Goal: Task Accomplishment & Management: Manage account settings

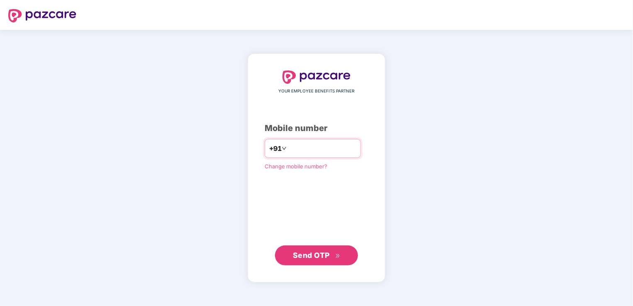
click at [337, 154] on input "number" at bounding box center [322, 148] width 68 height 13
type input "**********"
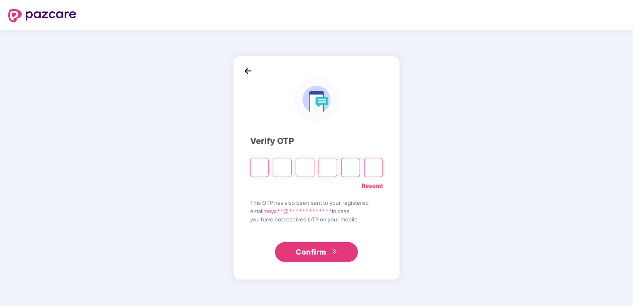
type input "*"
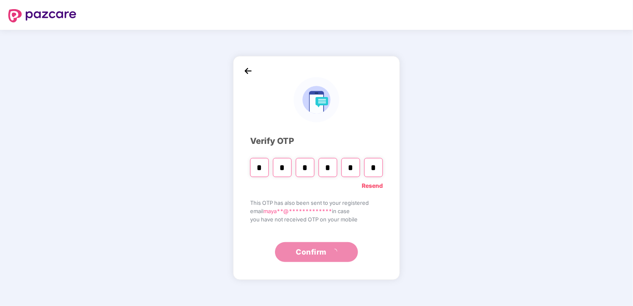
type input "*"
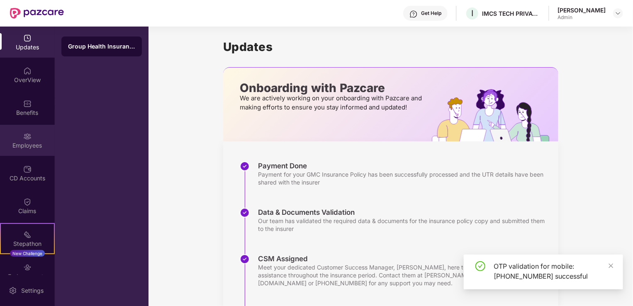
click at [32, 142] on div "Employees" at bounding box center [27, 146] width 55 height 8
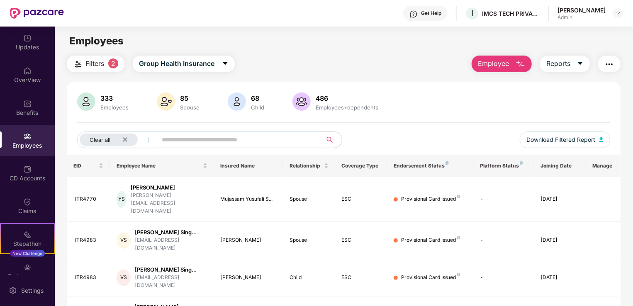
click at [186, 137] on input "text" at bounding box center [236, 140] width 149 height 12
click at [227, 134] on input "text" at bounding box center [236, 140] width 149 height 12
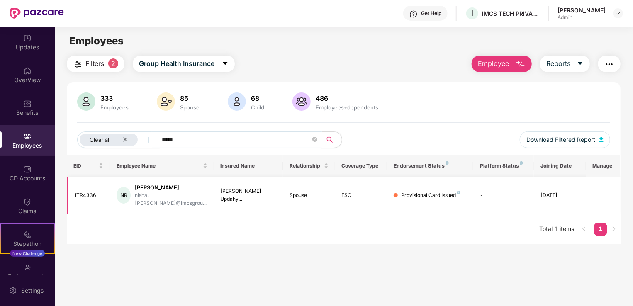
click at [197, 190] on div "[PERSON_NAME]" at bounding box center [171, 188] width 72 height 8
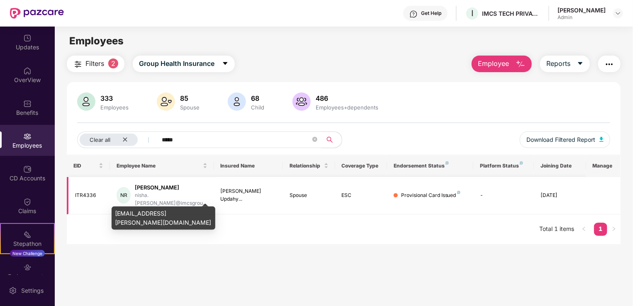
click at [183, 196] on div "nisha.[PERSON_NAME]@imcsgrou..." at bounding box center [171, 200] width 72 height 16
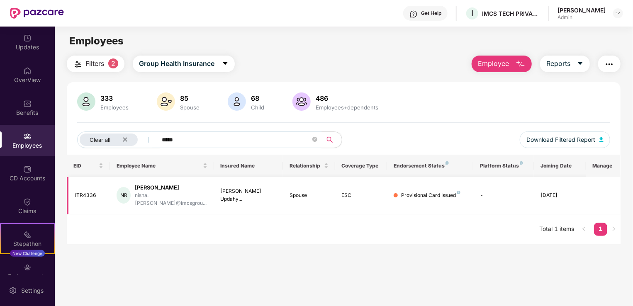
click at [566, 192] on div "[DATE]" at bounding box center [560, 196] width 39 height 8
click at [122, 187] on div "NR" at bounding box center [124, 195] width 14 height 17
click at [127, 191] on div "NR" at bounding box center [124, 195] width 14 height 17
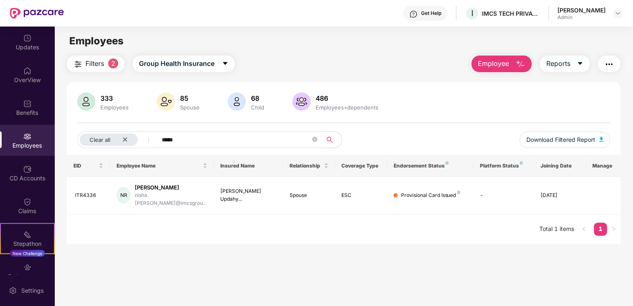
drag, startPoint x: 127, startPoint y: 191, endPoint x: 213, endPoint y: 135, distance: 101.4
click at [213, 135] on input "*****" at bounding box center [236, 140] width 149 height 12
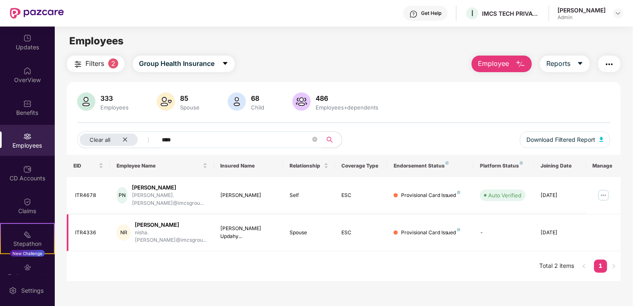
type input "****"
click at [599, 220] on td at bounding box center [604, 233] width 34 height 37
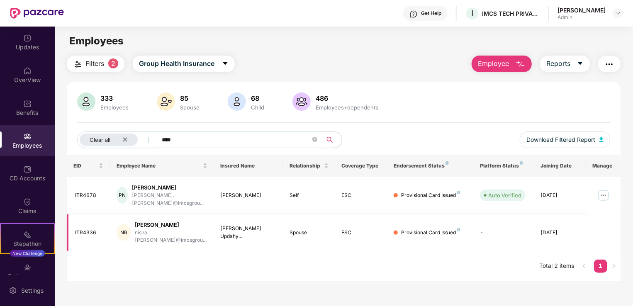
click at [604, 220] on td at bounding box center [604, 233] width 34 height 37
click at [271, 230] on td "[PERSON_NAME] Updahy..." at bounding box center [248, 233] width 69 height 37
click at [264, 225] on div "[PERSON_NAME] Updahy..." at bounding box center [249, 233] width 56 height 16
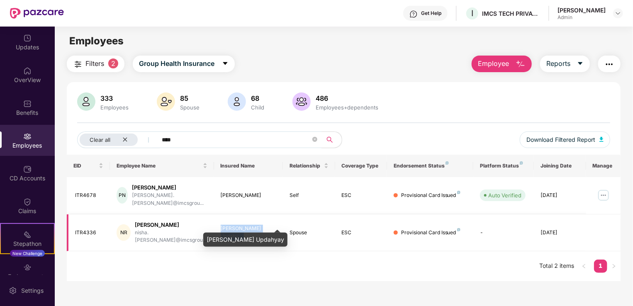
click at [264, 225] on div "[PERSON_NAME] Updahy..." at bounding box center [249, 233] width 56 height 16
click at [155, 229] on div "nisha.[PERSON_NAME]@imcsgrou..." at bounding box center [171, 237] width 72 height 16
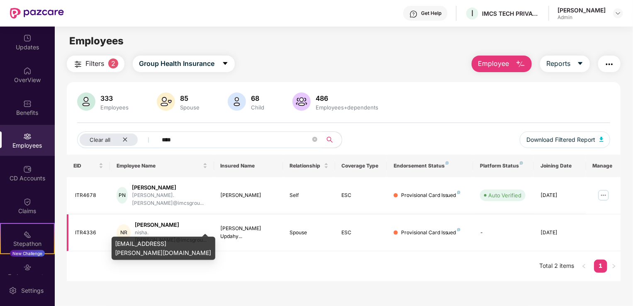
drag, startPoint x: 155, startPoint y: 223, endPoint x: 146, endPoint y: 213, distance: 13.5
click at [146, 215] on td "NR [PERSON_NAME] nisha.[PERSON_NAME]@imcsgrou..." at bounding box center [162, 233] width 104 height 37
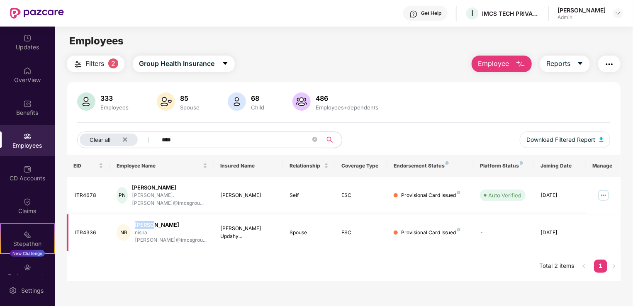
click at [146, 221] on div "NR [PERSON_NAME] nisha.[PERSON_NAME]@imcsgrou..." at bounding box center [162, 233] width 90 height 24
click at [146, 215] on td "NR [PERSON_NAME] nisha.[PERSON_NAME]@imcsgrou..." at bounding box center [162, 233] width 104 height 37
drag, startPoint x: 146, startPoint y: 213, endPoint x: 76, endPoint y: 227, distance: 71.1
click at [76, 227] on td "ITR4336" at bounding box center [88, 233] width 43 height 37
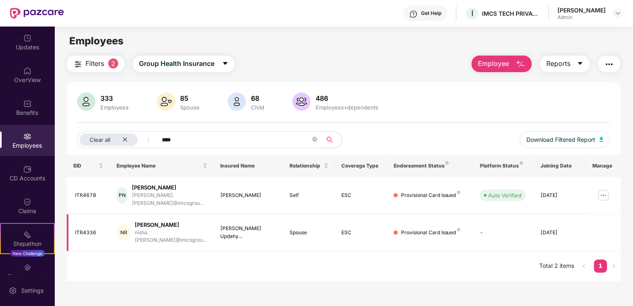
drag, startPoint x: 76, startPoint y: 227, endPoint x: 116, endPoint y: 224, distance: 40.4
click at [116, 224] on td "NR [PERSON_NAME] nisha.[PERSON_NAME]@imcsgrou..." at bounding box center [162, 233] width 104 height 37
click at [128, 225] on div "NR" at bounding box center [124, 233] width 14 height 17
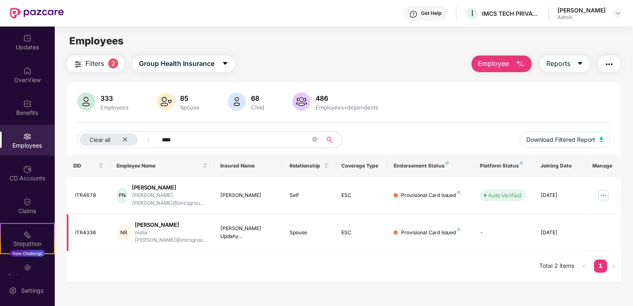
drag, startPoint x: 128, startPoint y: 225, endPoint x: 183, endPoint y: 217, distance: 56.2
click at [183, 221] on div "[PERSON_NAME]" at bounding box center [171, 225] width 72 height 8
click at [128, 140] on div "Clear all" at bounding box center [109, 140] width 58 height 12
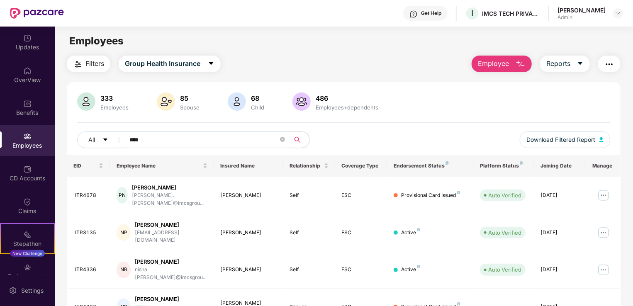
click at [170, 147] on span "****" at bounding box center [205, 140] width 170 height 17
click at [603, 264] on img at bounding box center [603, 270] width 13 height 13
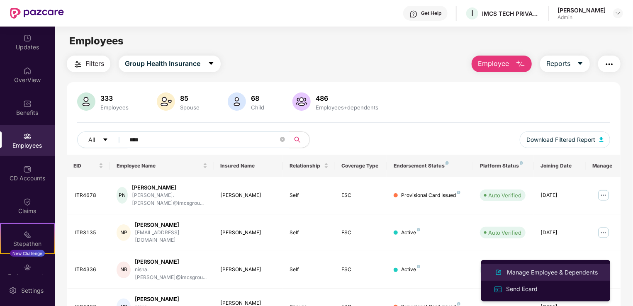
click at [565, 271] on div "Manage Employee & Dependents" at bounding box center [553, 272] width 94 height 9
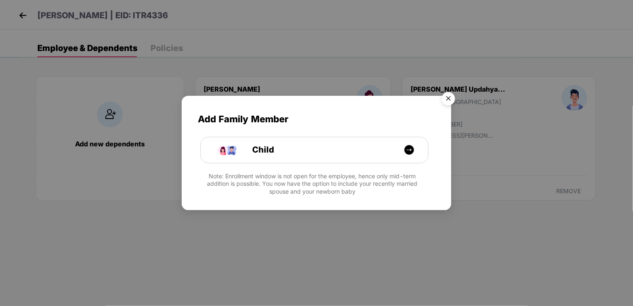
click at [442, 98] on img "Close" at bounding box center [448, 99] width 23 height 23
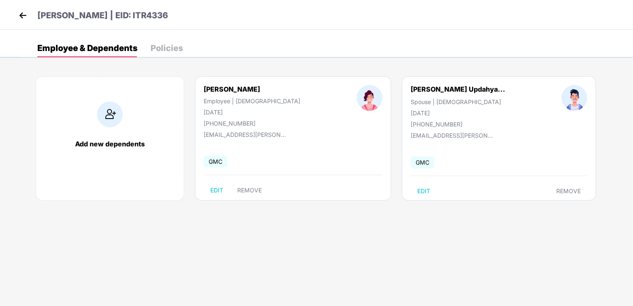
click at [21, 12] on img at bounding box center [23, 15] width 12 height 12
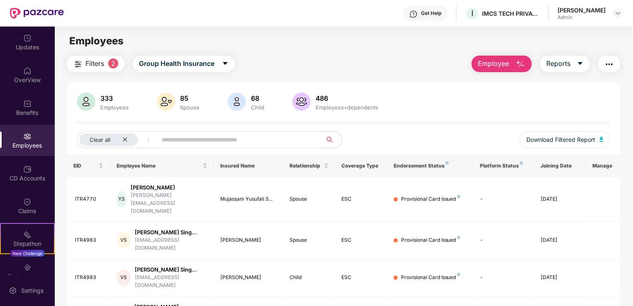
click at [206, 137] on input "text" at bounding box center [236, 140] width 149 height 12
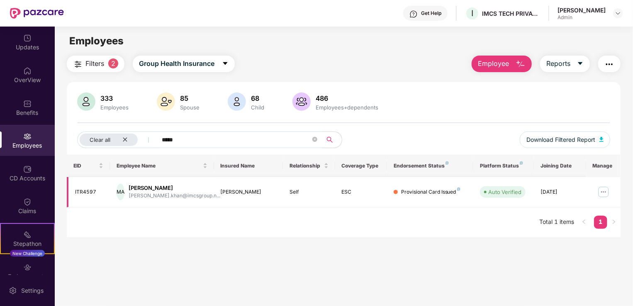
type input "*****"
click at [608, 192] on img at bounding box center [603, 192] width 13 height 13
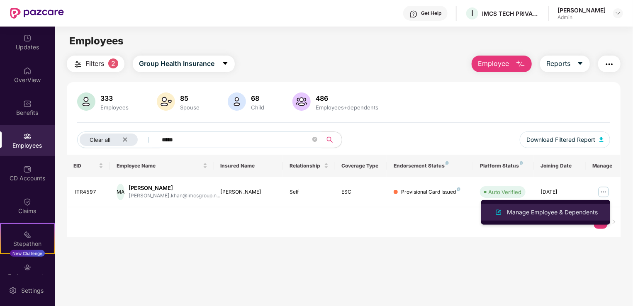
click at [546, 217] on div "Manage Employee & Dependents" at bounding box center [546, 213] width 108 height 10
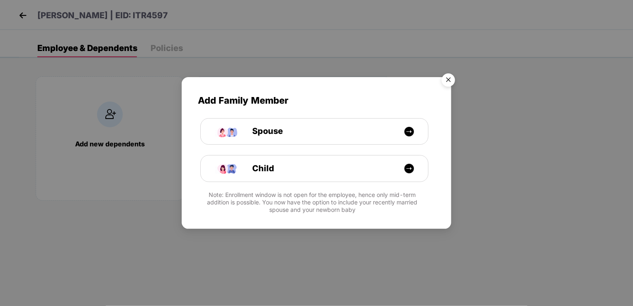
click at [452, 80] on img "Close" at bounding box center [448, 81] width 23 height 23
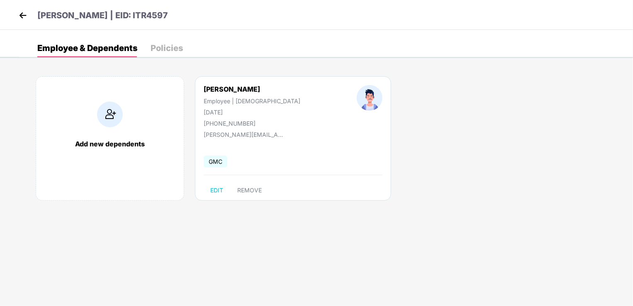
click at [24, 16] on img at bounding box center [23, 15] width 12 height 12
